Goal: Transaction & Acquisition: Subscribe to service/newsletter

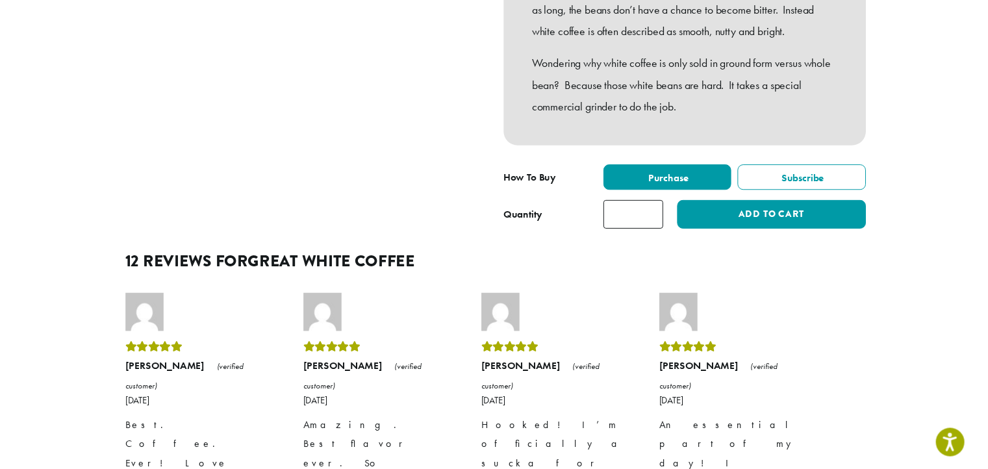
scroll to position [455, 0]
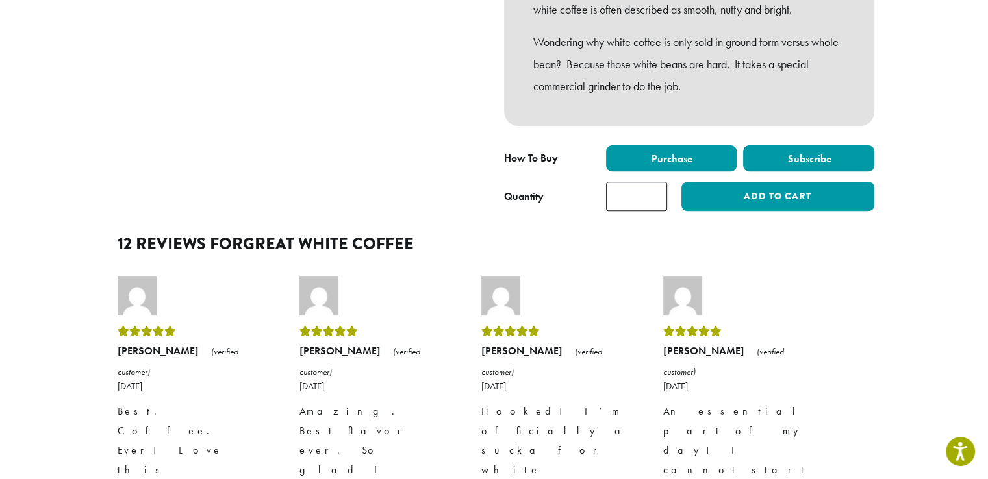
click at [852, 171] on label "Subscribe" at bounding box center [808, 158] width 131 height 26
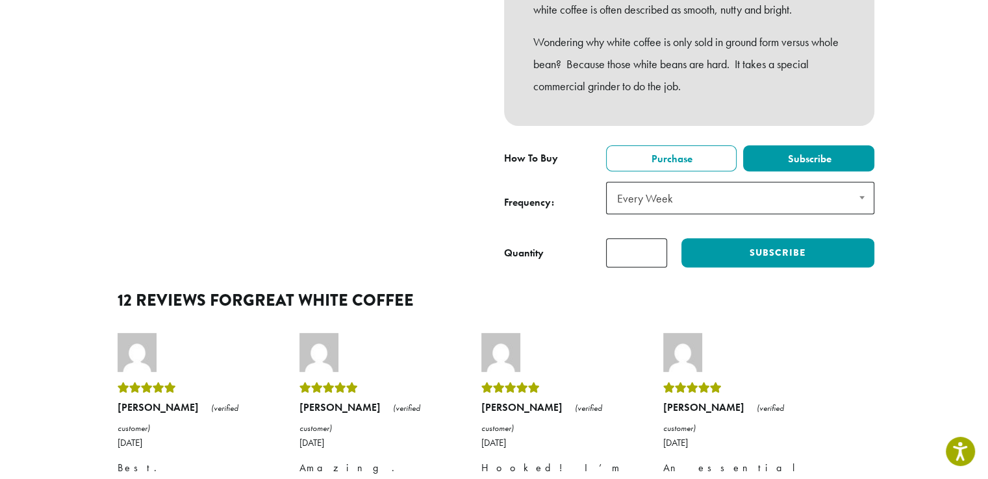
click at [758, 214] on span "Every Week" at bounding box center [740, 198] width 268 height 32
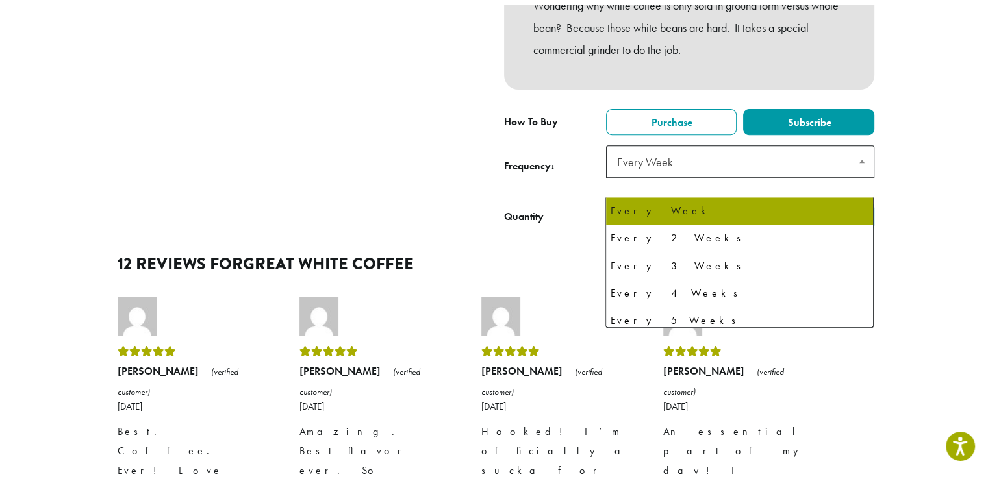
scroll to position [519, 0]
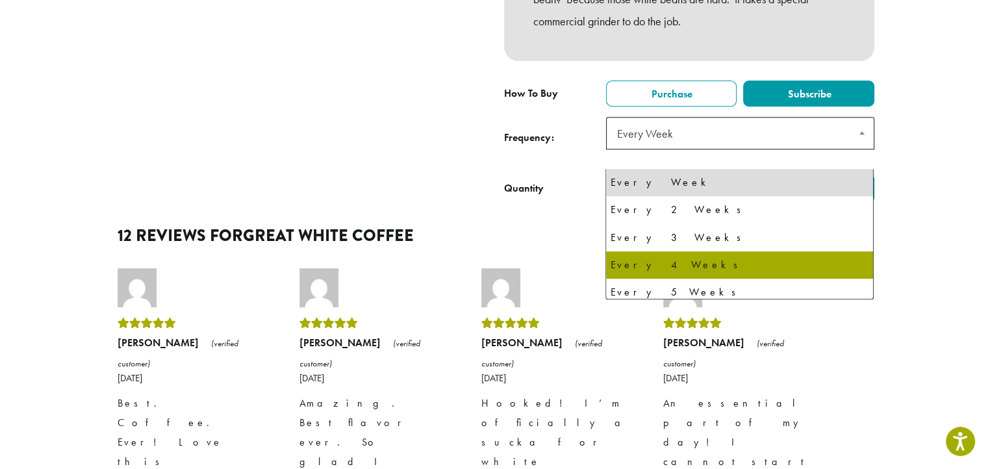
select select "******"
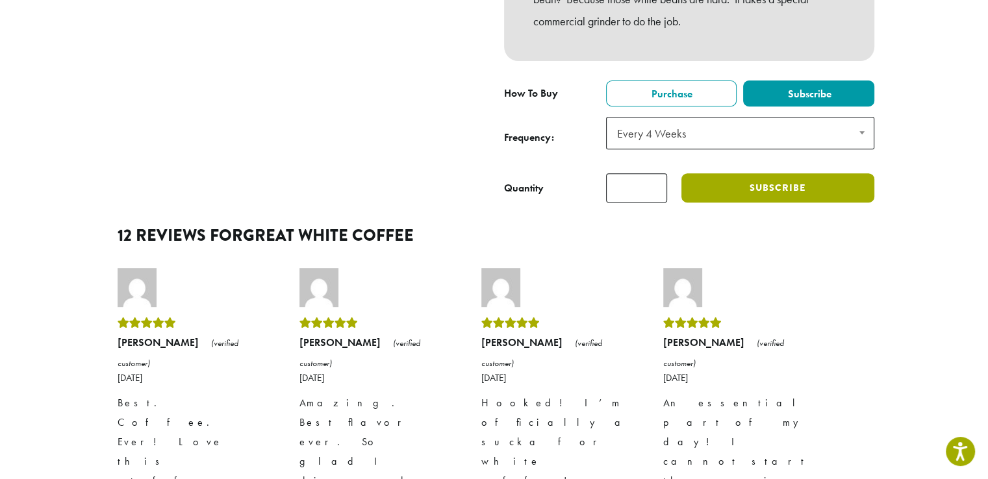
click at [748, 203] on button "Subscribe" at bounding box center [777, 187] width 192 height 29
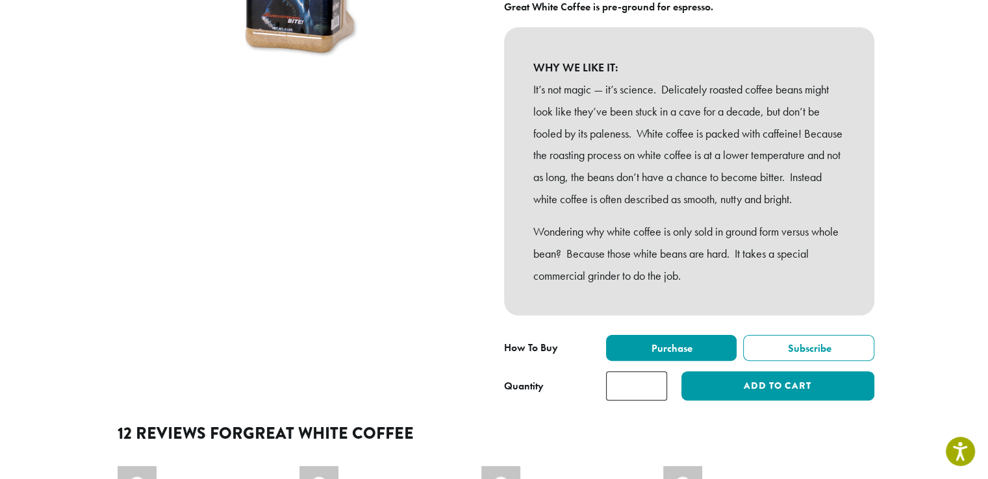
scroll to position [325, 0]
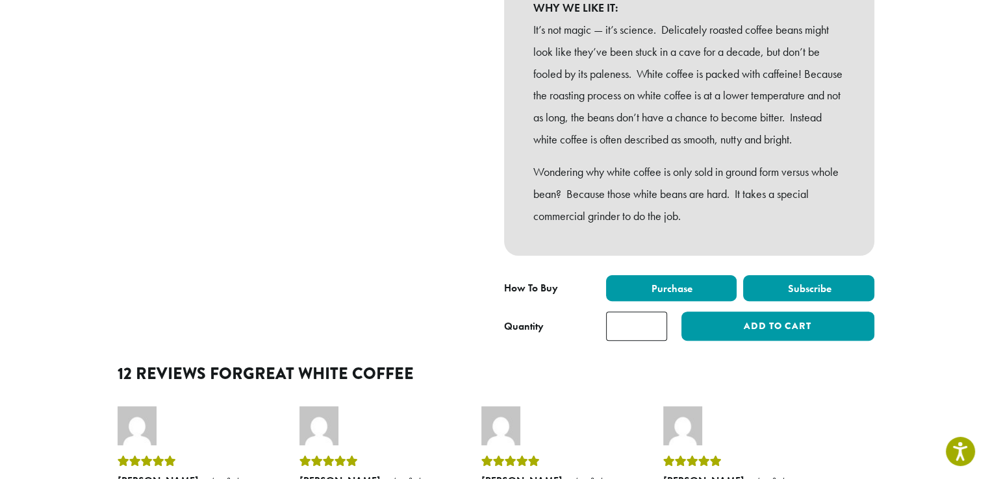
click at [831, 301] on label "Subscribe" at bounding box center [808, 288] width 131 height 26
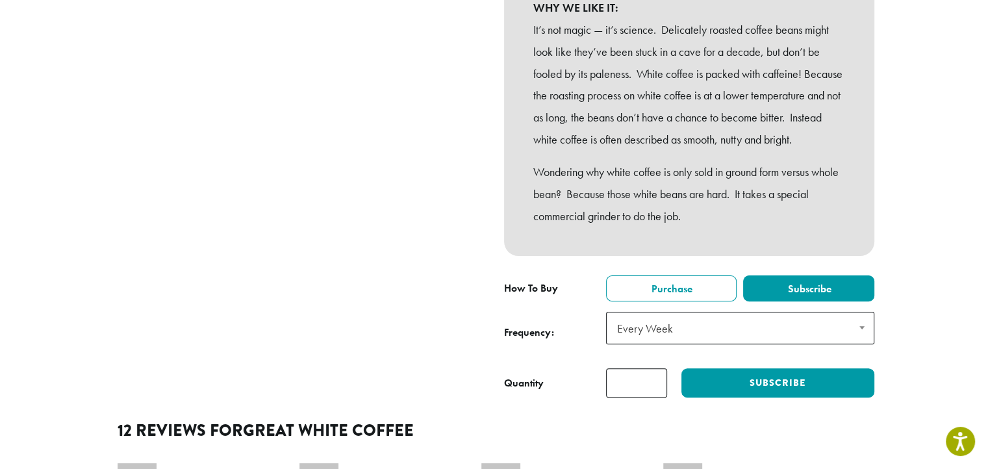
click at [805, 344] on span "Every Week" at bounding box center [740, 328] width 268 height 32
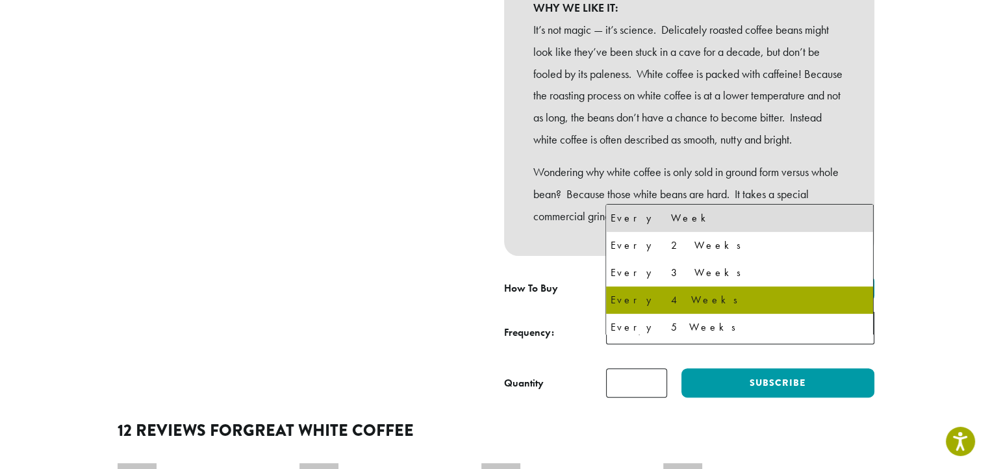
select select "******"
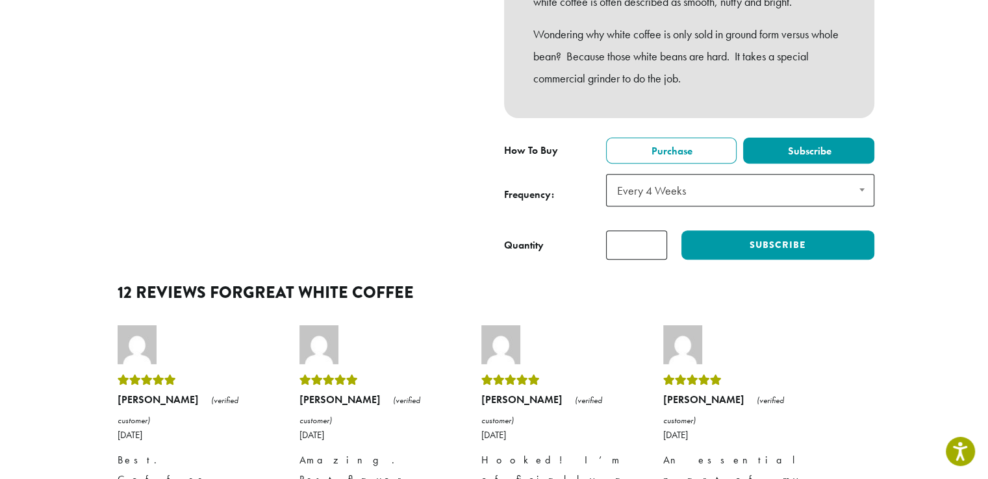
scroll to position [519, 0]
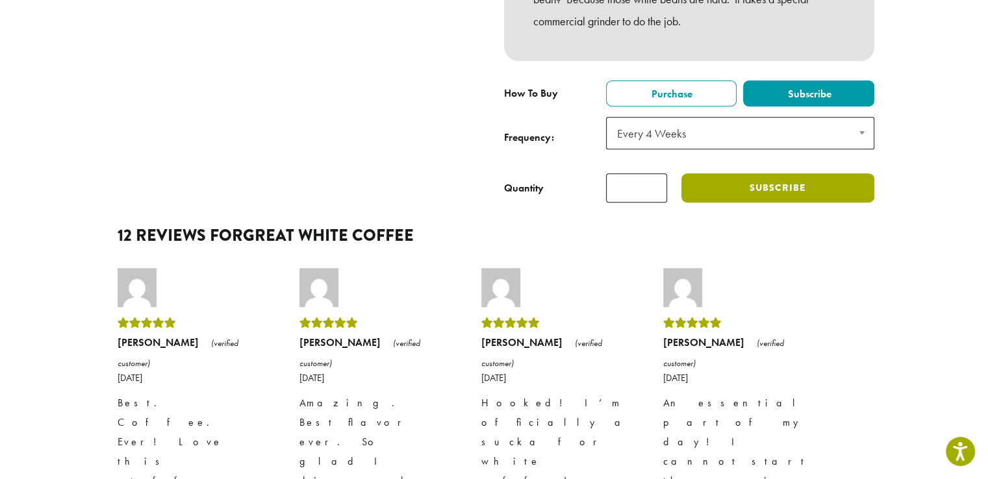
click at [772, 203] on button "Subscribe" at bounding box center [777, 187] width 192 height 29
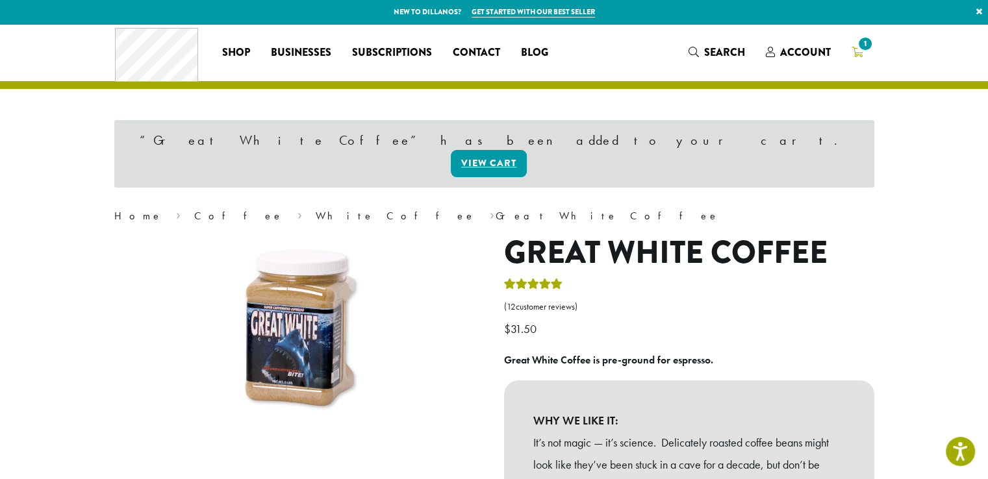
click at [856, 52] on icon "1" at bounding box center [857, 52] width 12 height 10
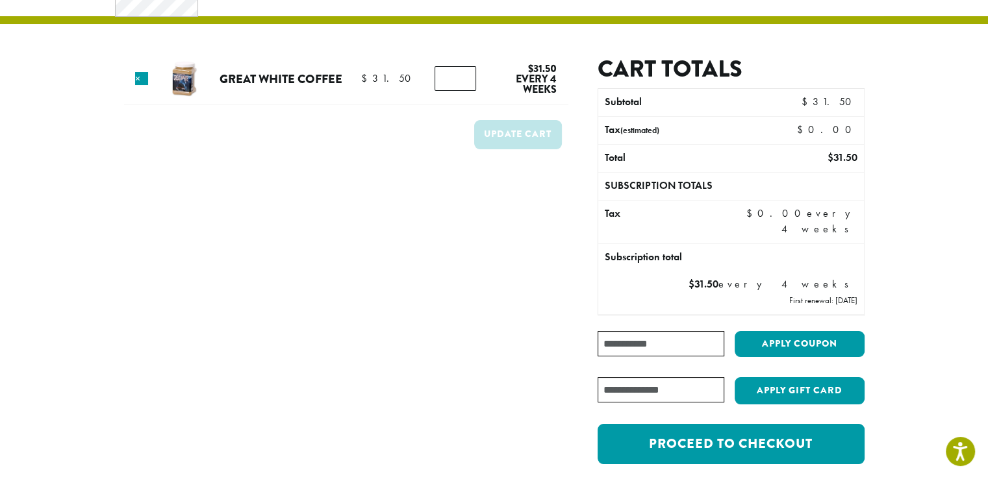
scroll to position [130, 0]
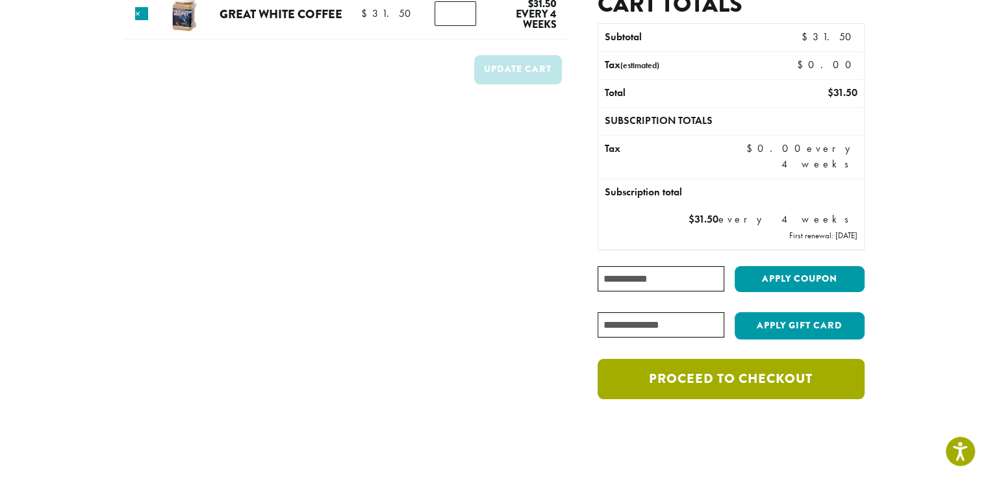
click at [622, 377] on link "Proceed to checkout" at bounding box center [730, 379] width 266 height 40
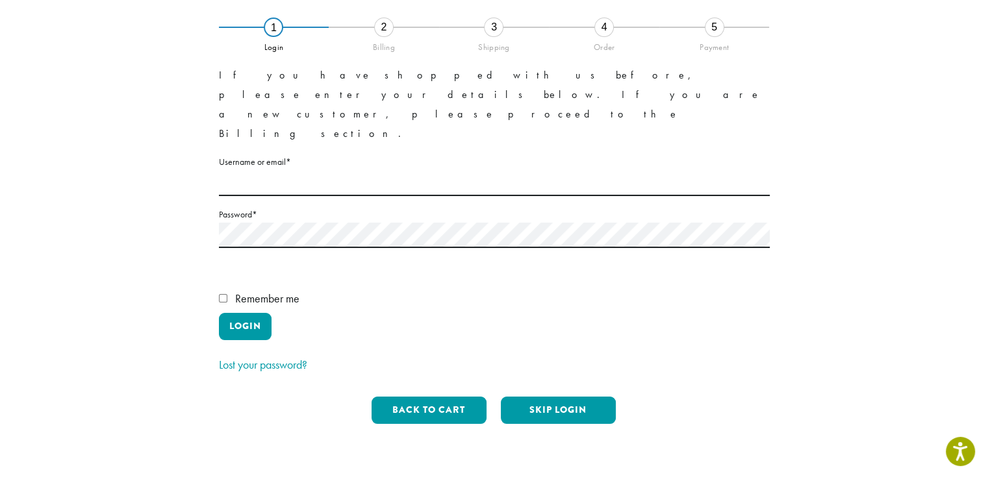
scroll to position [65, 0]
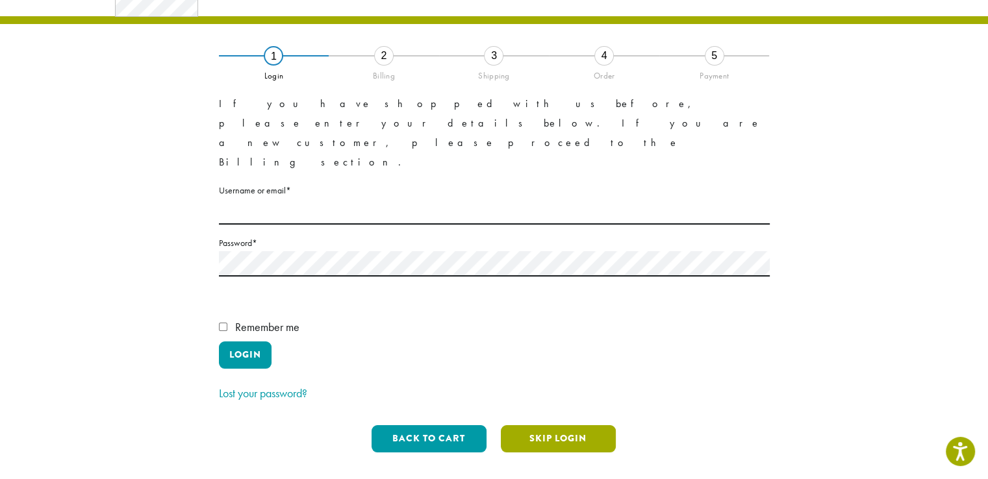
click at [562, 425] on button "Skip Login" at bounding box center [558, 438] width 115 height 27
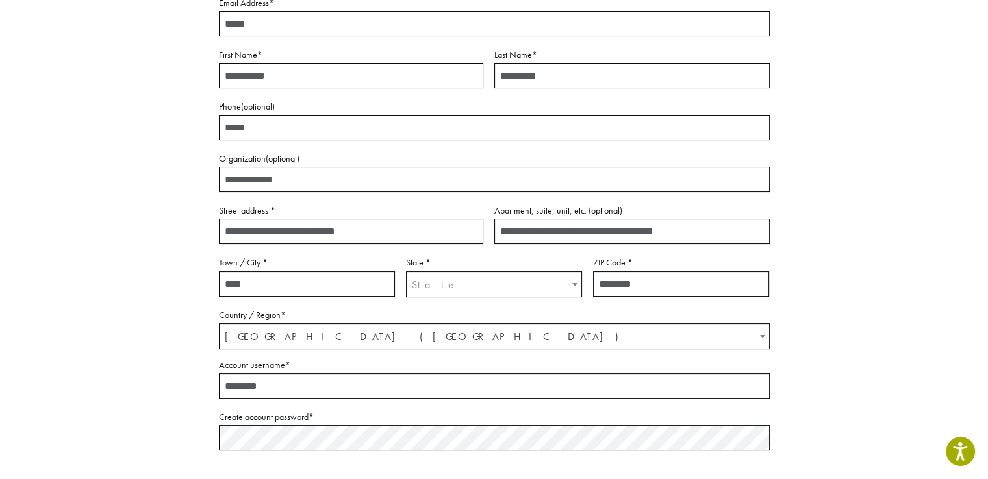
scroll to position [0, 0]
